Goal: Information Seeking & Learning: Learn about a topic

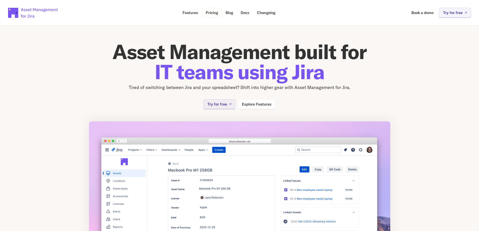
click at [214, 11] on p "Pricing" at bounding box center [212, 13] width 12 height 4
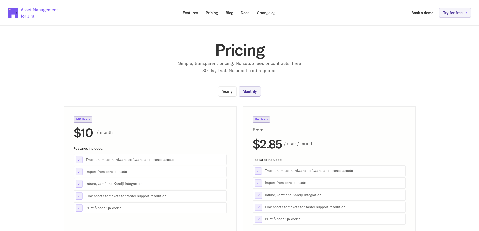
scroll to position [29, 0]
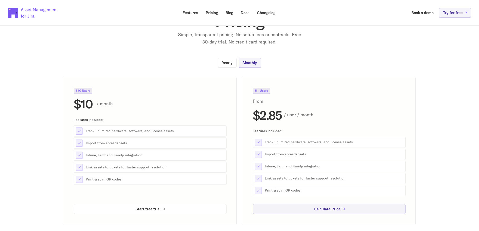
click at [26, 9] on img at bounding box center [33, 13] width 50 height 18
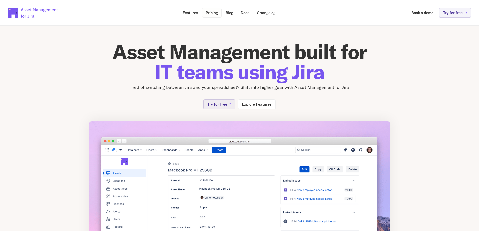
click at [206, 11] on p "Pricing" at bounding box center [212, 13] width 12 height 4
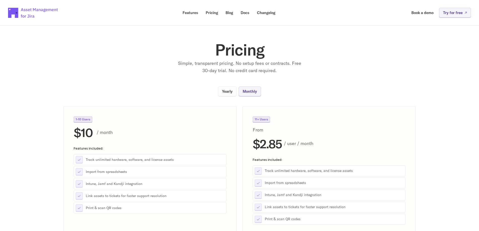
click at [234, 94] on link "Yearly" at bounding box center [227, 91] width 19 height 10
click at [28, 11] on img at bounding box center [33, 13] width 50 height 18
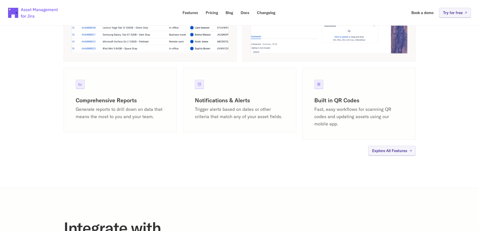
scroll to position [472, 0]
drag, startPoint x: 193, startPoint y: 96, endPoint x: 154, endPoint y: 166, distance: 80.3
click at [154, 166] on section "A single source of truth for all your assets Replace your spreadsheet Make Jira…" at bounding box center [239, 8] width 479 height 360
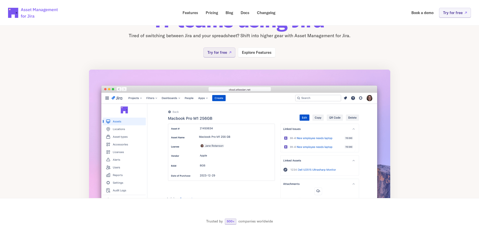
scroll to position [0, 0]
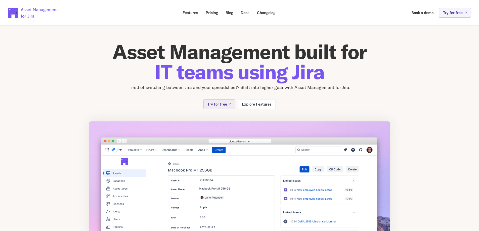
click at [30, 13] on img at bounding box center [33, 13] width 50 height 18
click at [38, 12] on img at bounding box center [33, 13] width 50 height 18
click at [190, 11] on p "Features" at bounding box center [190, 13] width 16 height 4
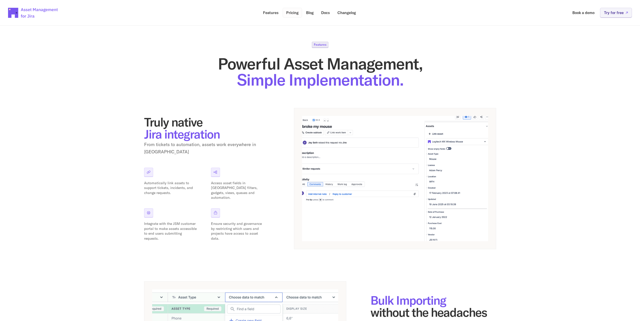
click at [294, 12] on p "Pricing" at bounding box center [292, 13] width 12 height 4
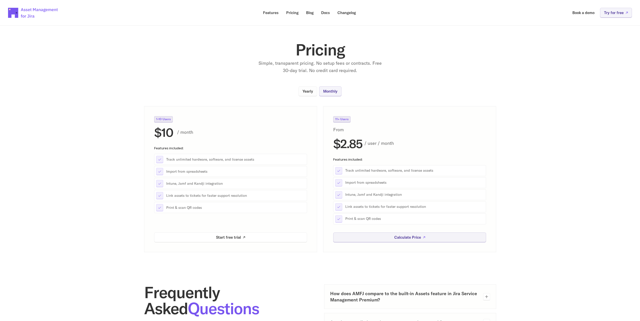
click at [311, 91] on p "Yearly" at bounding box center [307, 91] width 11 height 4
click at [331, 89] on link "Monthly" at bounding box center [330, 91] width 22 height 10
click at [311, 91] on p "Yearly" at bounding box center [307, 91] width 11 height 4
click at [381, 231] on link "Calculate Price" at bounding box center [409, 238] width 153 height 10
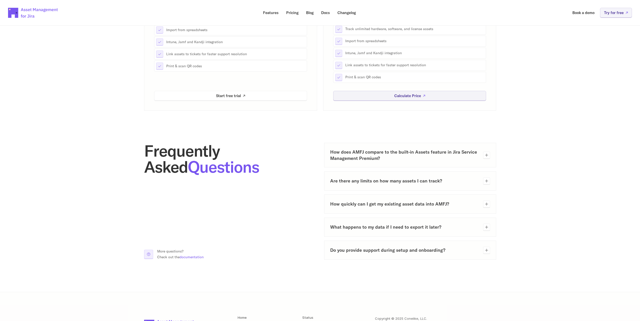
scroll to position [23, 0]
